Goal: Information Seeking & Learning: Learn about a topic

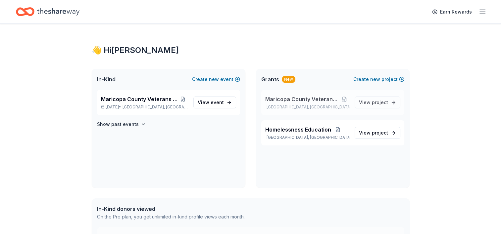
click at [314, 105] on p "[GEOGRAPHIC_DATA], [GEOGRAPHIC_DATA]" at bounding box center [307, 107] width 84 height 5
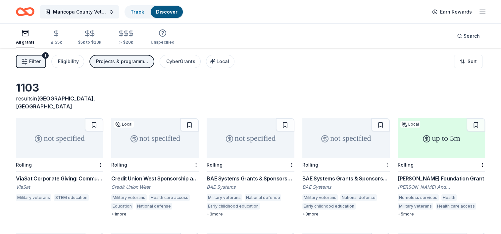
click at [60, 145] on div "not specified" at bounding box center [59, 139] width 87 height 40
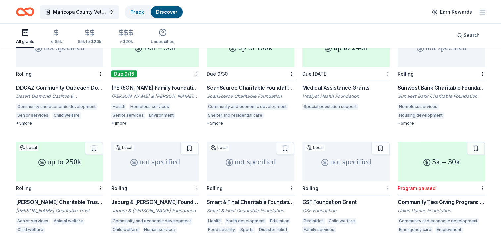
scroll to position [115, 0]
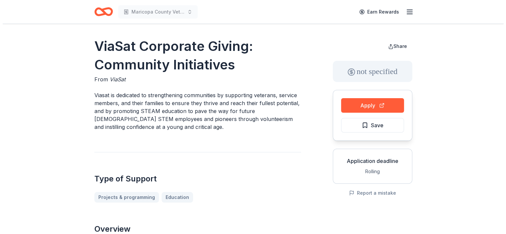
scroll to position [205, 0]
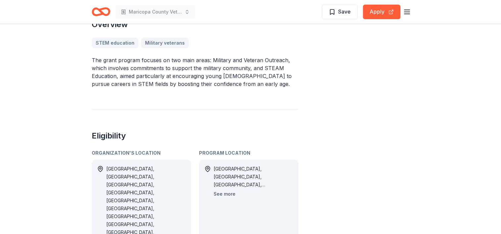
click at [230, 196] on button "See more" at bounding box center [225, 194] width 22 height 8
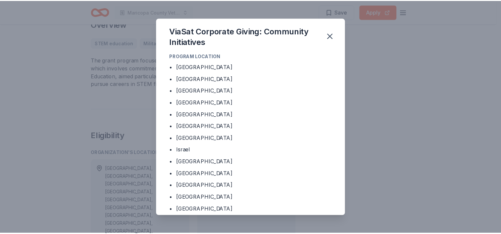
scroll to position [143, 0]
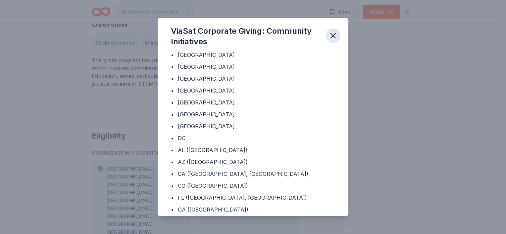
click at [332, 37] on icon "button" at bounding box center [333, 35] width 5 height 5
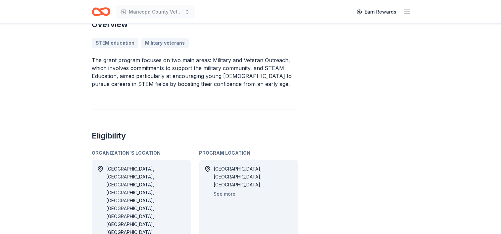
scroll to position [0, 0]
